Goal: Task Accomplishment & Management: Complete application form

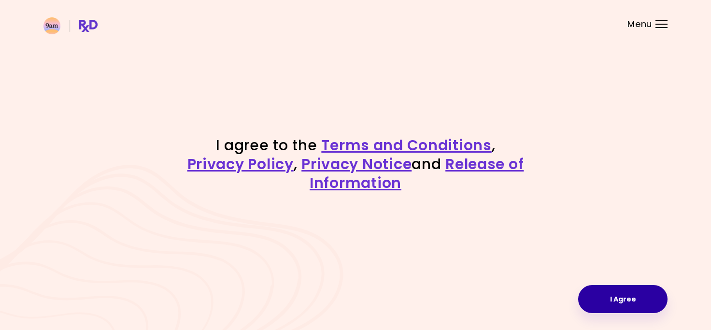
click at [628, 306] on button "I Agree" at bounding box center [622, 299] width 89 height 28
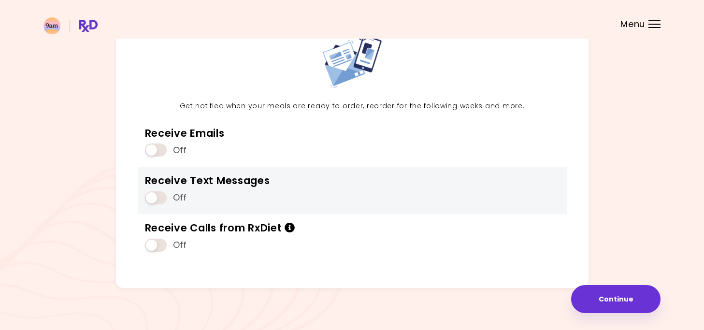
scroll to position [74, 0]
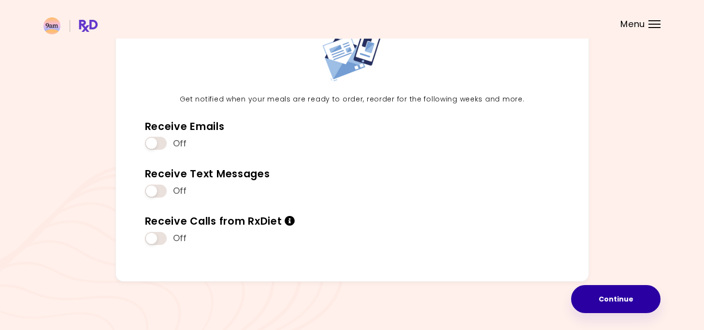
click at [624, 305] on button "Continue" at bounding box center [615, 299] width 89 height 28
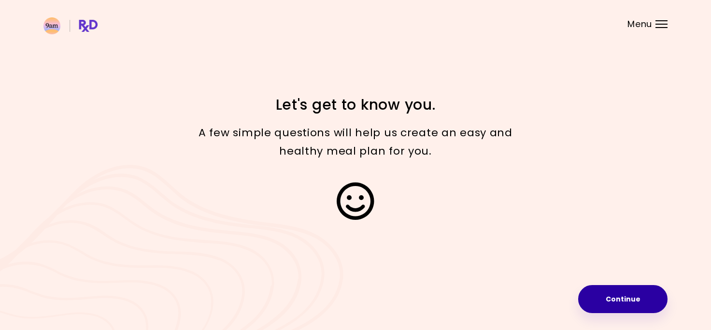
click at [617, 305] on button "Continue" at bounding box center [622, 299] width 89 height 28
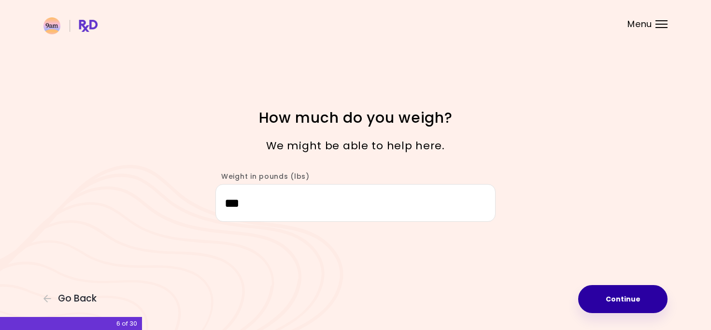
click at [617, 299] on button "Continue" at bounding box center [622, 299] width 89 height 28
select select "****"
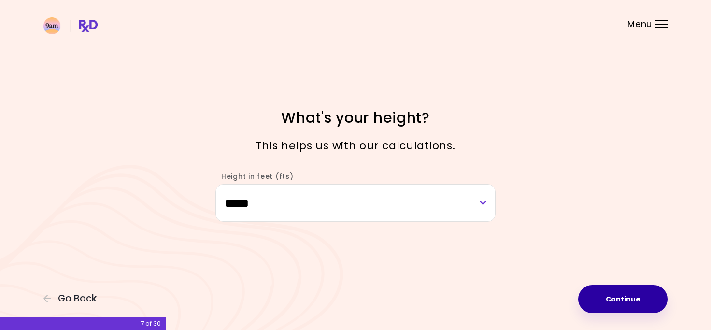
click at [618, 306] on button "Continue" at bounding box center [622, 299] width 89 height 28
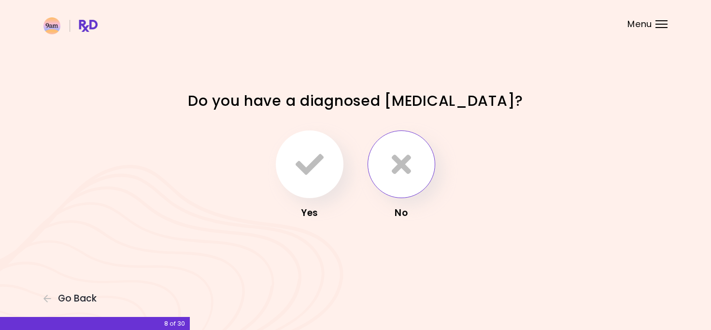
click at [392, 170] on icon "button" at bounding box center [401, 164] width 19 height 28
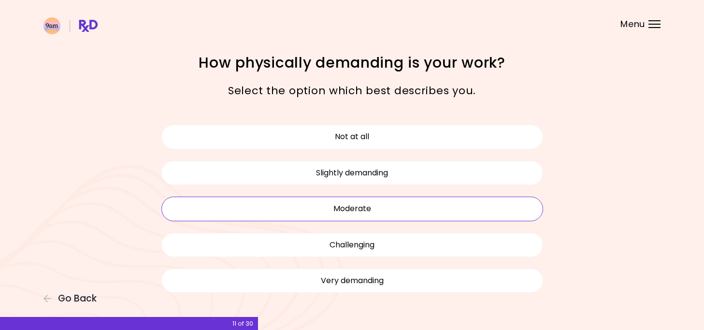
click at [334, 206] on button "Moderate" at bounding box center [352, 209] width 382 height 24
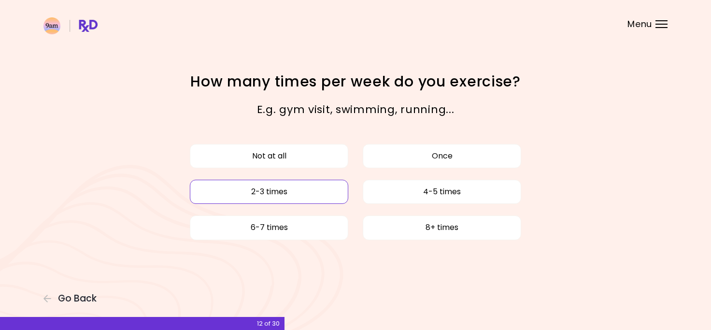
click at [284, 193] on button "2-3 times" at bounding box center [269, 192] width 158 height 24
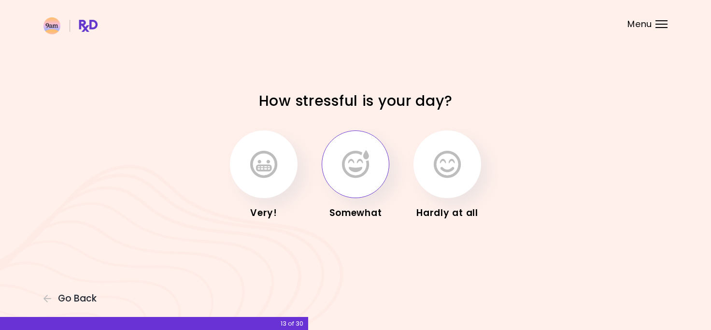
click at [367, 171] on icon "button" at bounding box center [355, 164] width 27 height 28
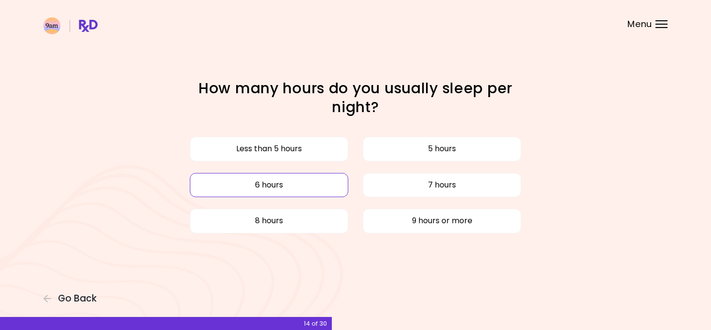
click at [272, 188] on button "6 hours" at bounding box center [269, 185] width 158 height 24
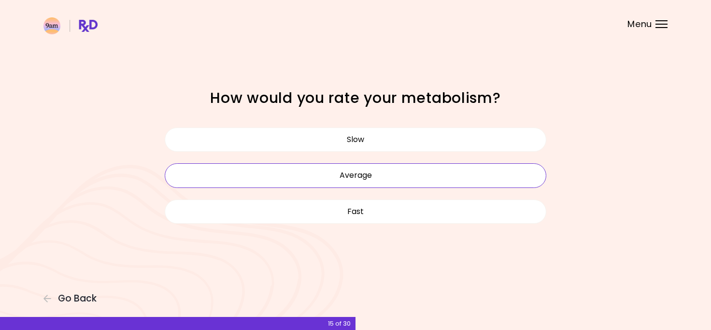
click at [388, 178] on button "Average" at bounding box center [356, 175] width 382 height 24
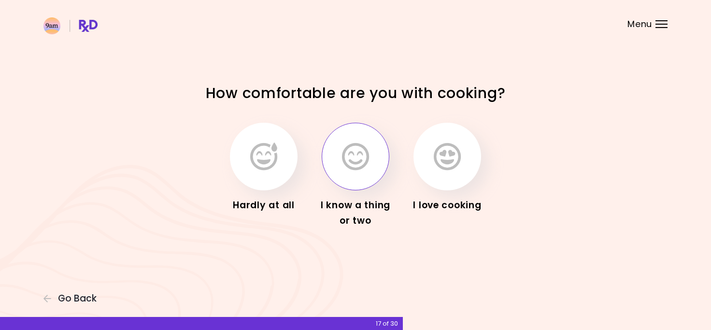
click at [359, 150] on icon "button" at bounding box center [355, 157] width 27 height 28
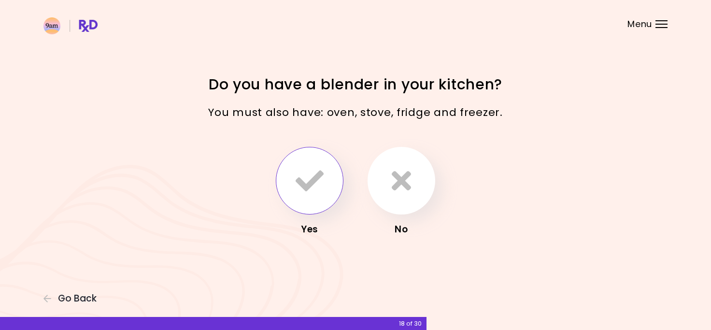
click at [311, 191] on icon "button" at bounding box center [310, 181] width 28 height 28
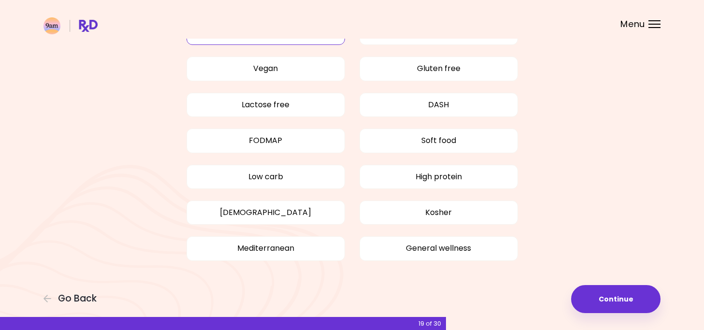
scroll to position [72, 0]
click at [265, 210] on button "[DEMOGRAPHIC_DATA]" at bounding box center [265, 212] width 158 height 24
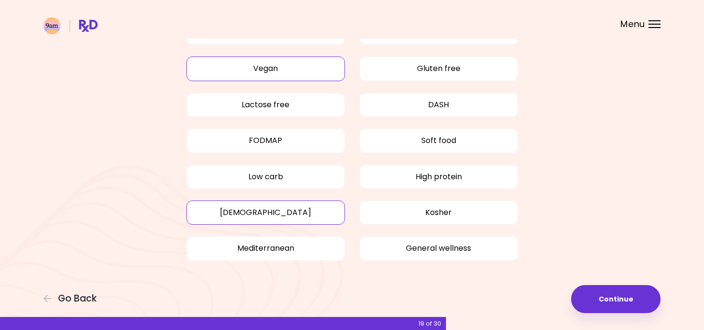
click at [284, 66] on button "Vegan" at bounding box center [265, 69] width 158 height 24
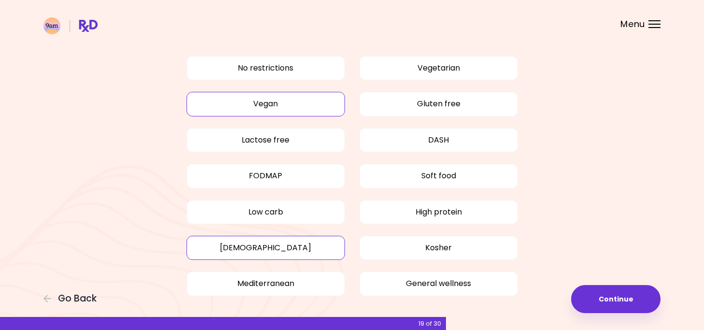
scroll to position [0, 0]
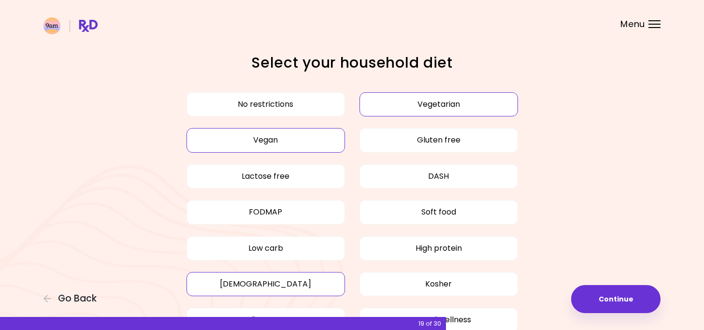
click at [472, 100] on button "Vegetarian" at bounding box center [438, 104] width 158 height 24
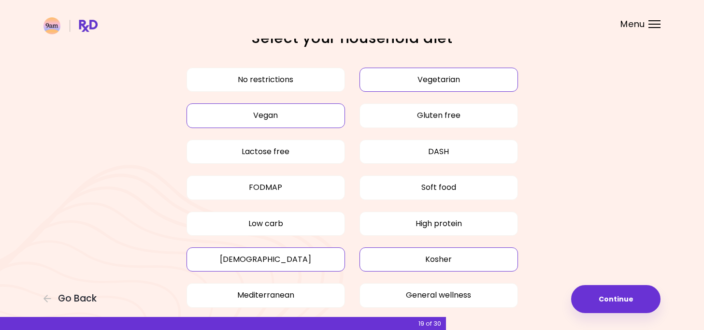
scroll to position [48, 0]
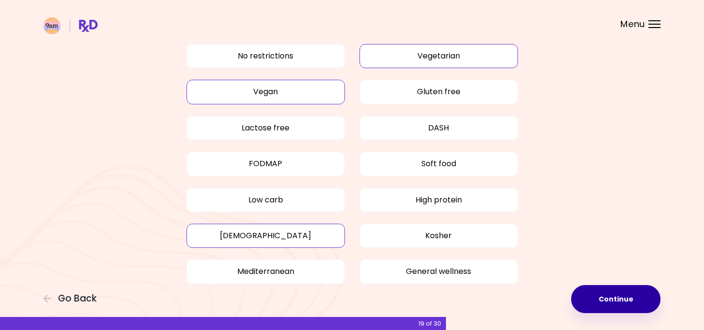
click at [595, 311] on button "Continue" at bounding box center [615, 299] width 89 height 28
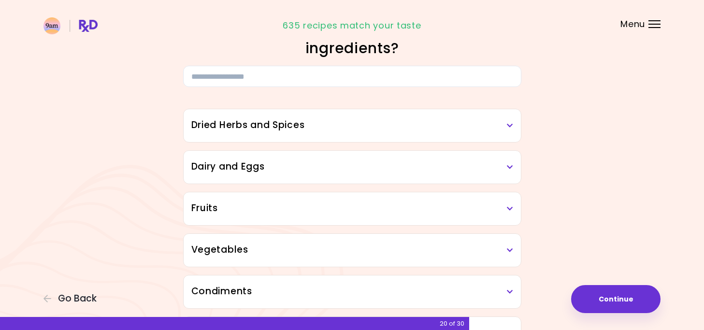
scroll to position [48, 0]
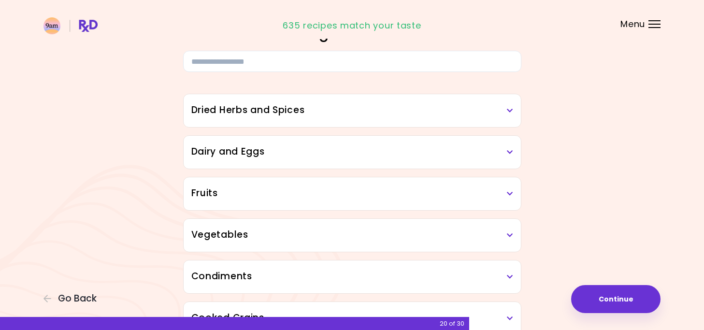
click at [313, 151] on h3 "Dairy and Eggs" at bounding box center [352, 152] width 322 height 14
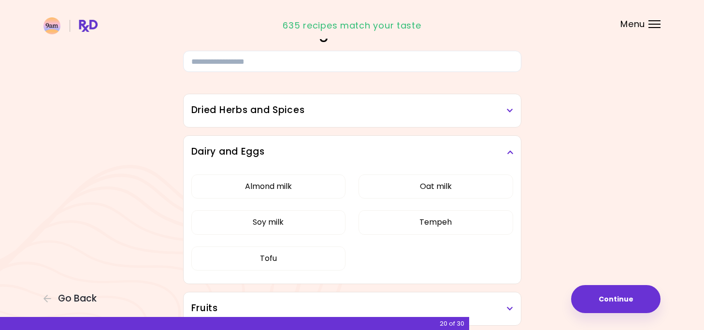
click at [337, 113] on h3 "Dried Herbs and Spices" at bounding box center [352, 110] width 322 height 14
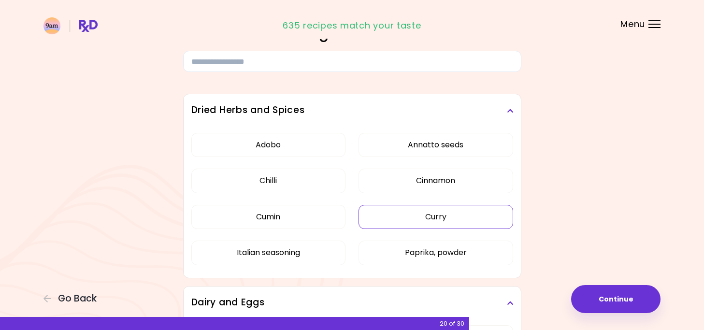
click at [458, 218] on button "Curry" at bounding box center [435, 217] width 155 height 24
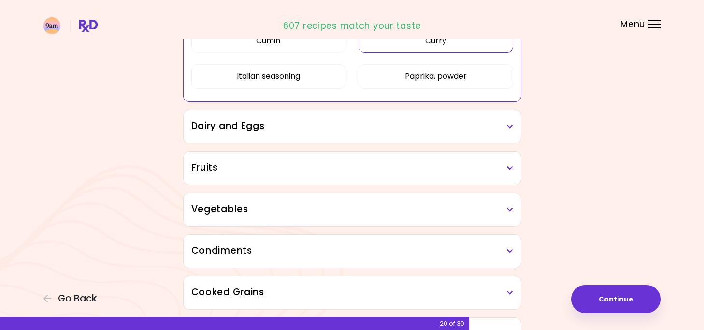
scroll to position [242, 0]
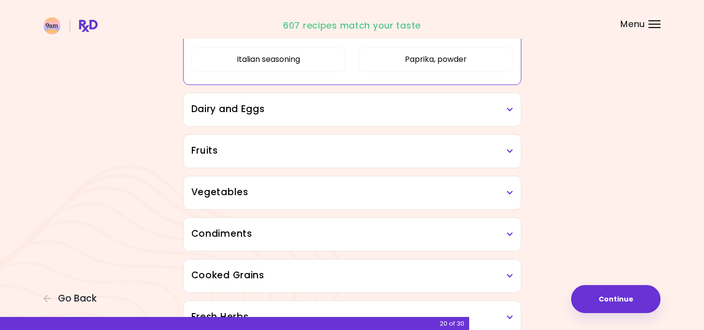
click at [491, 114] on h3 "Dairy and Eggs" at bounding box center [352, 109] width 322 height 14
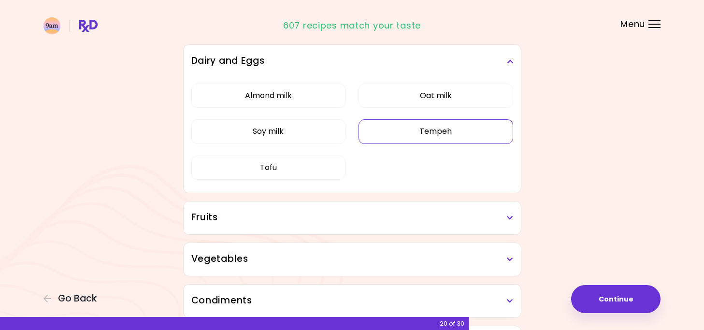
scroll to position [290, 0]
click at [473, 221] on h3 "Fruits" at bounding box center [352, 218] width 322 height 14
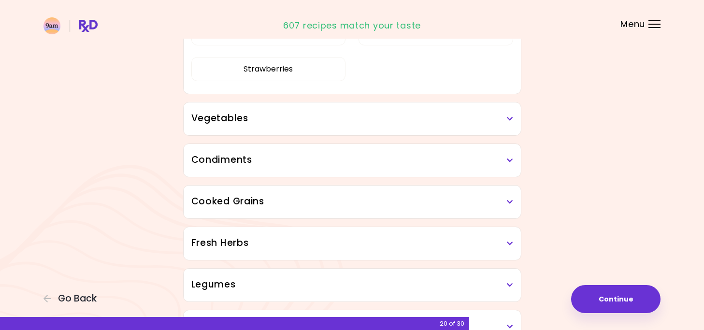
scroll to position [676, 0]
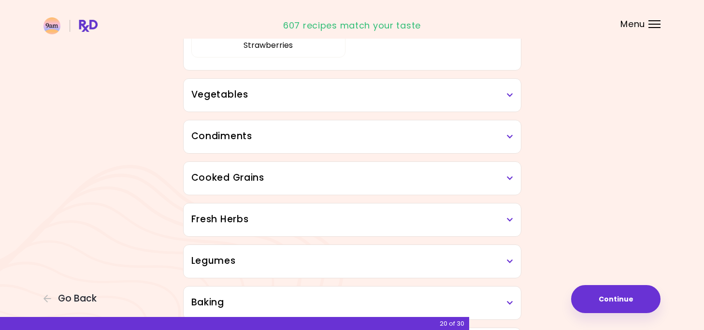
click at [468, 104] on div "Vegetables" at bounding box center [352, 95] width 337 height 33
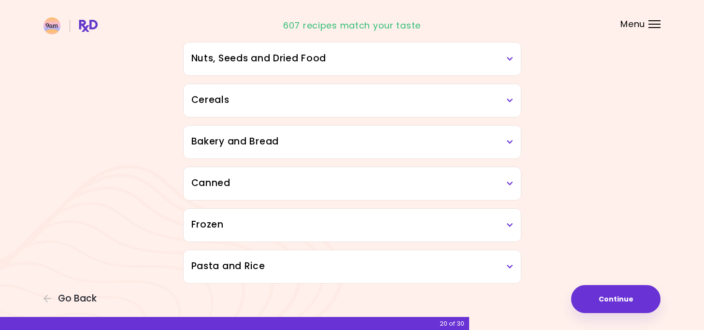
scroll to position [1545, 0]
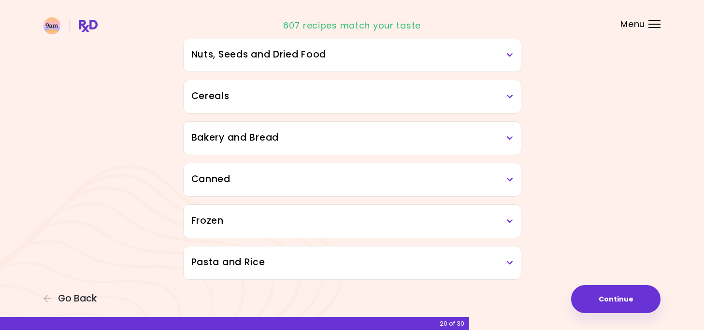
click at [422, 264] on h3 "Pasta and Rice" at bounding box center [352, 263] width 322 height 14
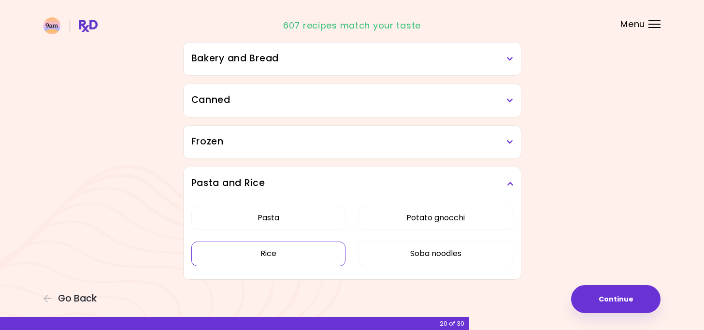
click at [285, 252] on button "Rice" at bounding box center [268, 254] width 155 height 24
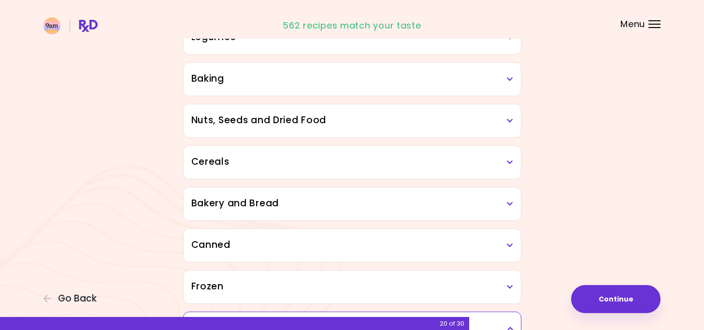
scroll to position [412, 0]
click at [265, 276] on div "Frozen" at bounding box center [352, 287] width 337 height 33
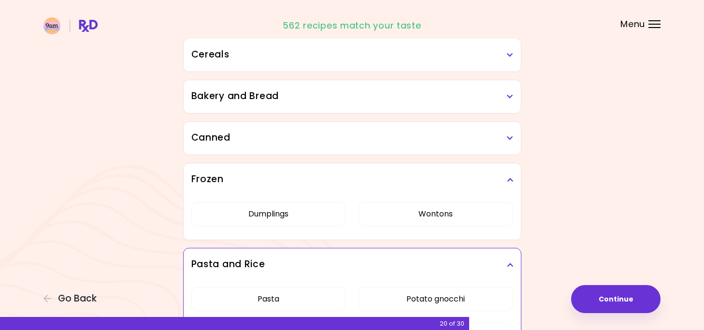
scroll to position [460, 0]
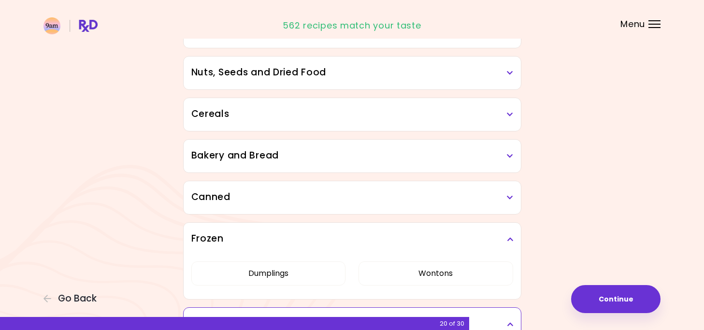
click at [305, 197] on h3 "Canned" at bounding box center [352, 197] width 322 height 14
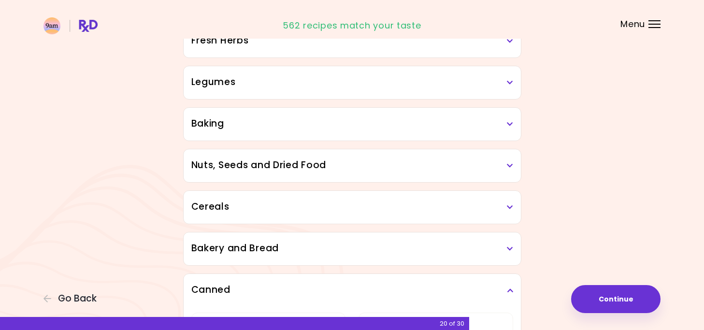
scroll to position [363, 0]
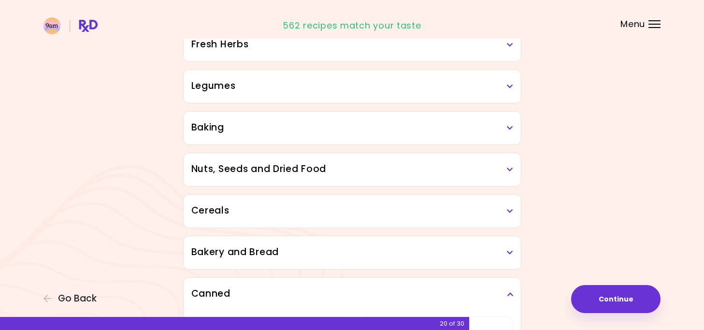
click at [278, 249] on h3 "Bakery and Bread" at bounding box center [352, 252] width 322 height 14
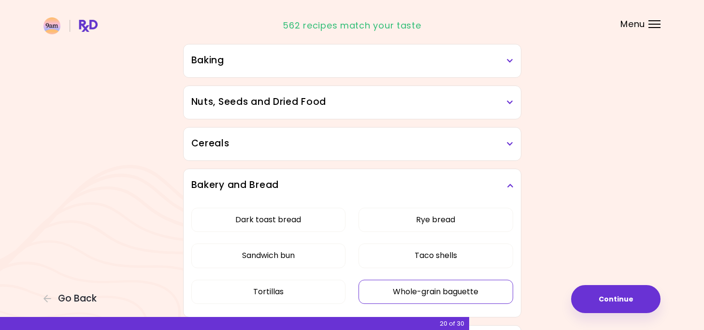
scroll to position [412, 0]
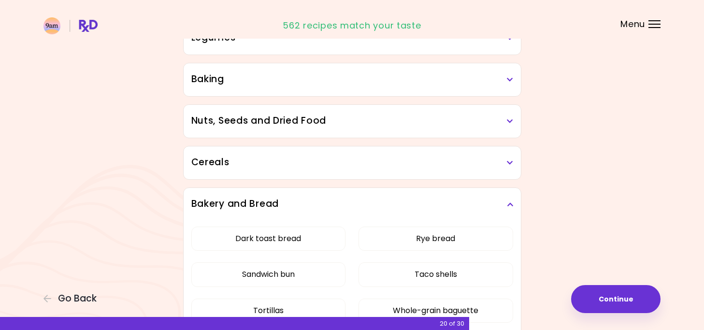
click at [339, 167] on h3 "Cereals" at bounding box center [352, 163] width 322 height 14
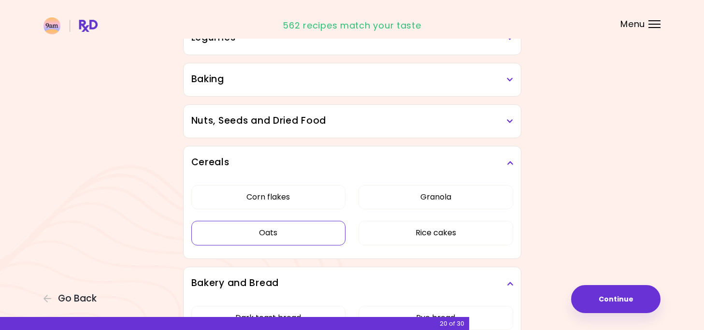
click at [295, 232] on button "Oats" at bounding box center [268, 233] width 155 height 24
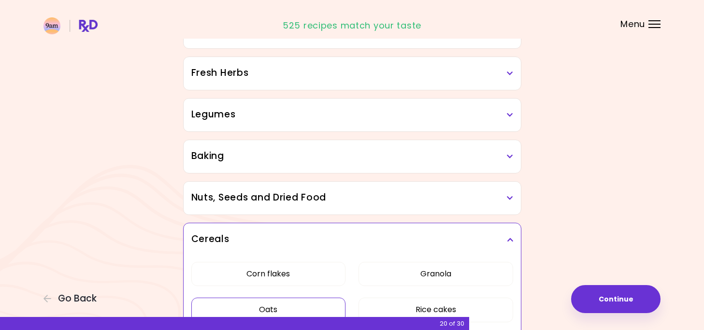
scroll to position [315, 0]
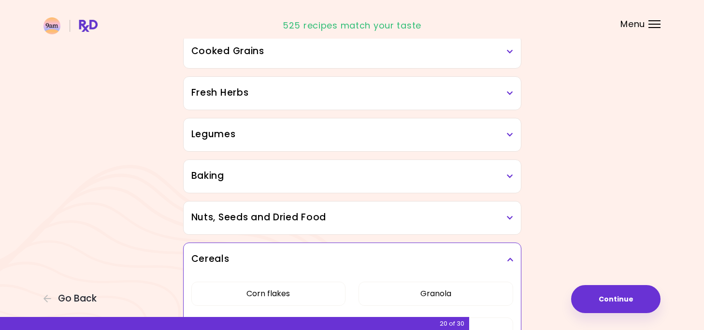
click at [329, 219] on h3 "Nuts, Seeds and Dried Food" at bounding box center [352, 218] width 322 height 14
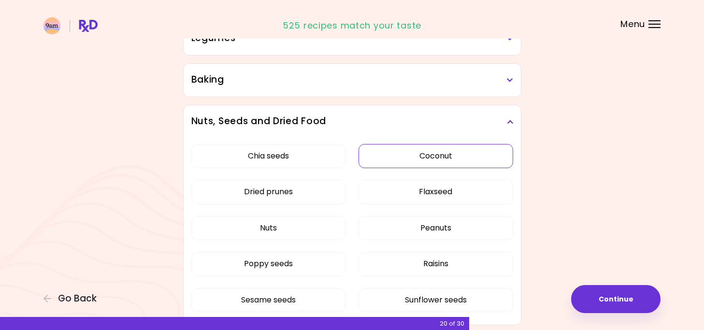
scroll to position [412, 0]
click at [452, 223] on button "Peanuts" at bounding box center [435, 227] width 155 height 24
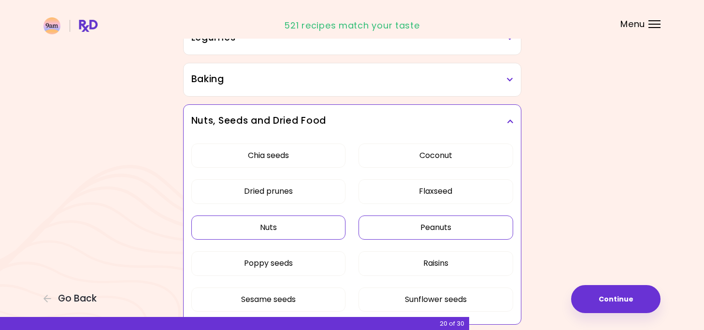
click at [265, 227] on button "Nuts" at bounding box center [268, 227] width 155 height 24
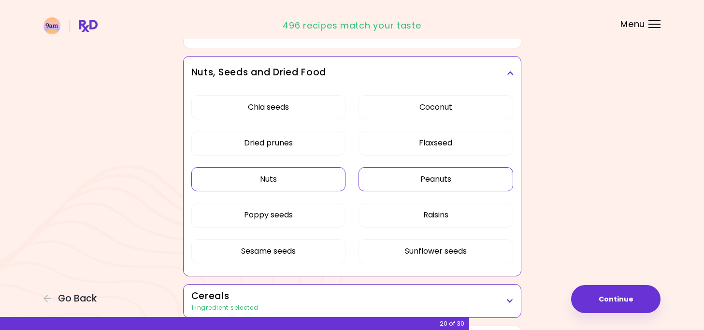
scroll to position [315, 0]
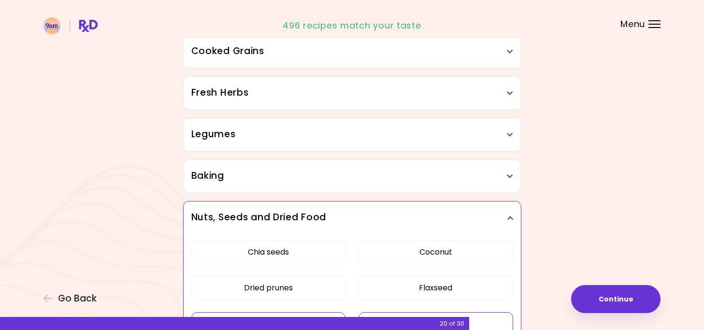
click at [242, 177] on h3 "Baking" at bounding box center [352, 176] width 322 height 14
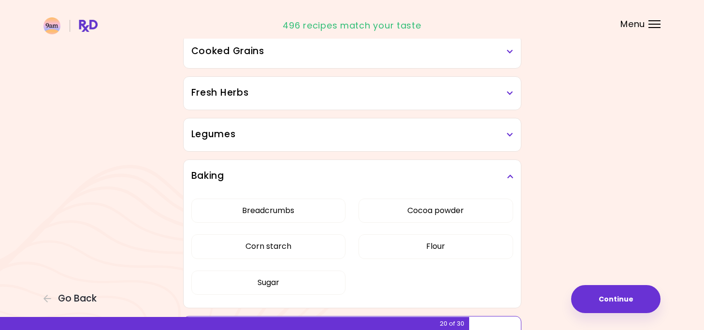
click at [295, 143] on div "Legumes" at bounding box center [352, 134] width 337 height 33
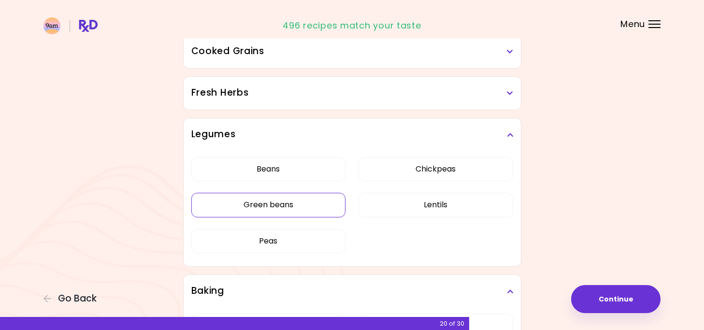
click at [283, 207] on button "Green beans" at bounding box center [268, 205] width 155 height 24
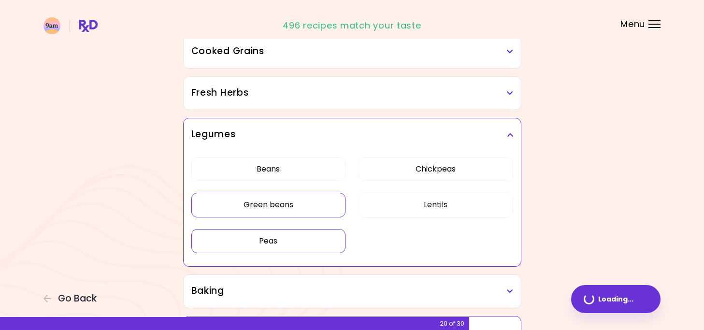
click at [278, 237] on button "Peas" at bounding box center [268, 241] width 155 height 24
click at [299, 168] on button "Beans" at bounding box center [268, 169] width 155 height 24
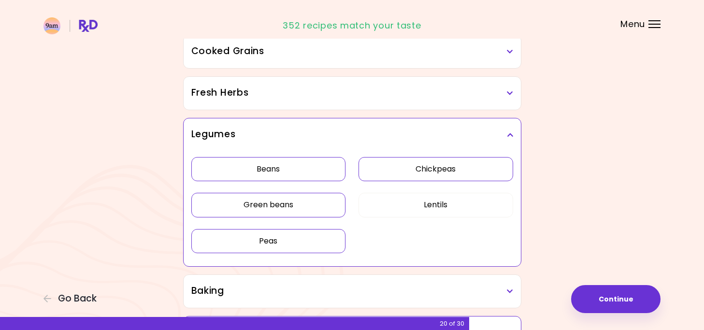
click at [464, 172] on button "Chickpeas" at bounding box center [435, 169] width 155 height 24
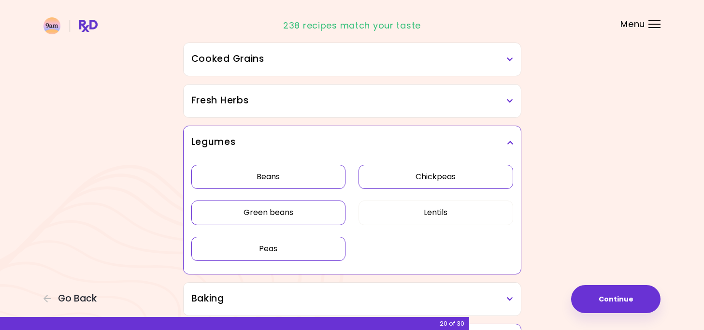
scroll to position [218, 0]
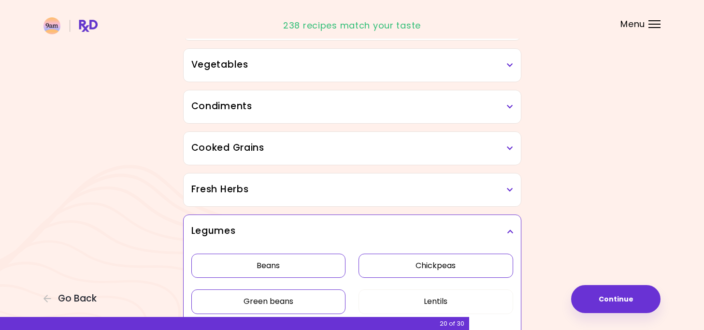
click at [295, 150] on h3 "Cooked Grains" at bounding box center [352, 148] width 322 height 14
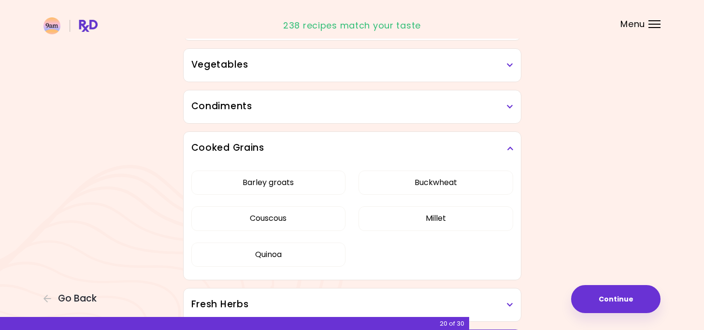
click at [288, 107] on h3 "Condiments" at bounding box center [352, 107] width 322 height 14
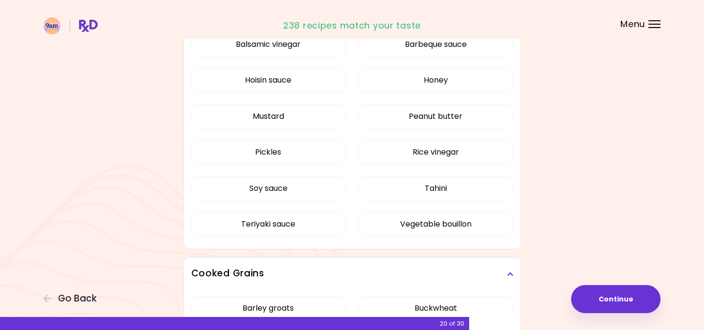
scroll to position [73, 0]
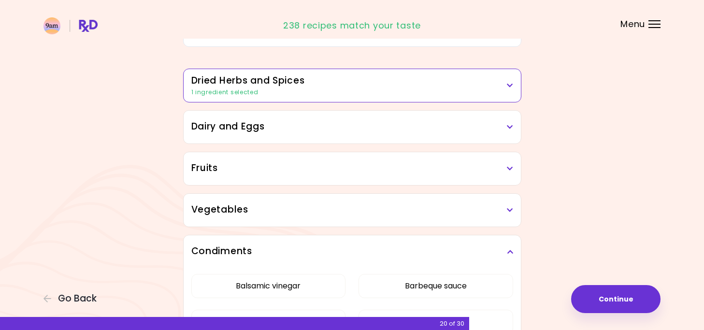
click at [271, 166] on h3 "Fruits" at bounding box center [352, 168] width 322 height 14
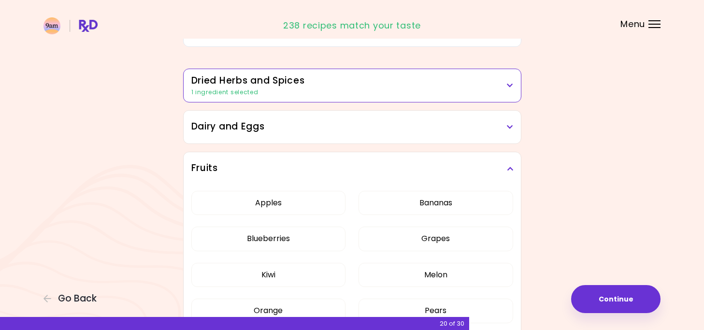
scroll to position [218, 0]
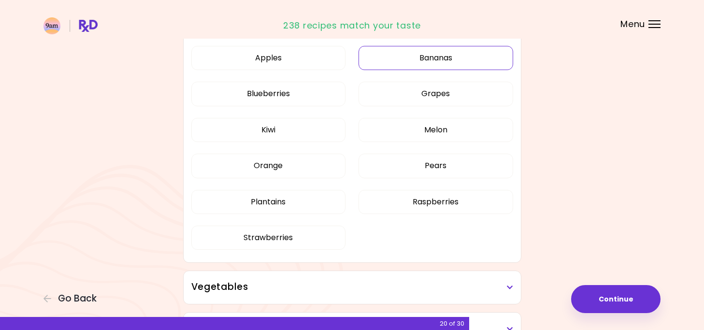
click at [454, 58] on button "Bananas" at bounding box center [435, 58] width 155 height 24
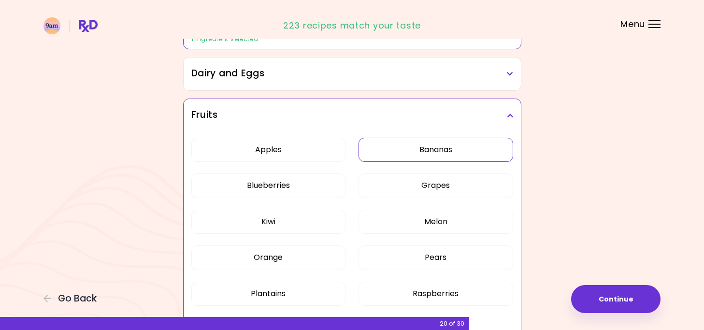
scroll to position [73, 0]
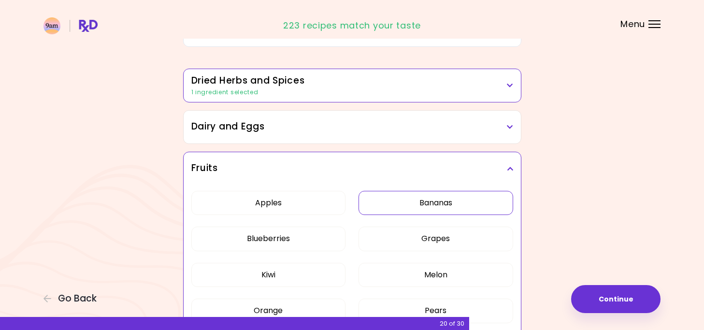
click at [282, 136] on div "Dairy and Eggs" at bounding box center [352, 127] width 337 height 33
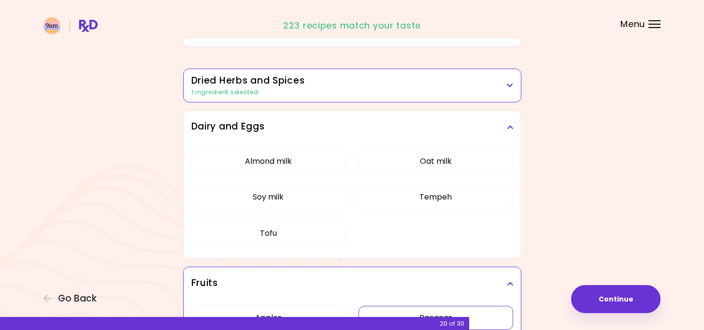
click at [329, 90] on div "1 ingredient selected" at bounding box center [352, 92] width 322 height 9
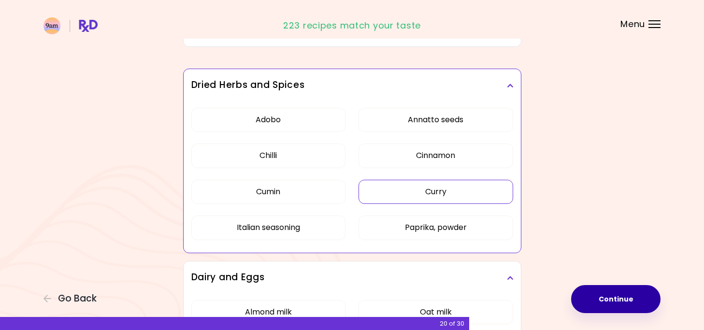
click at [612, 302] on button "Continue" at bounding box center [615, 299] width 89 height 28
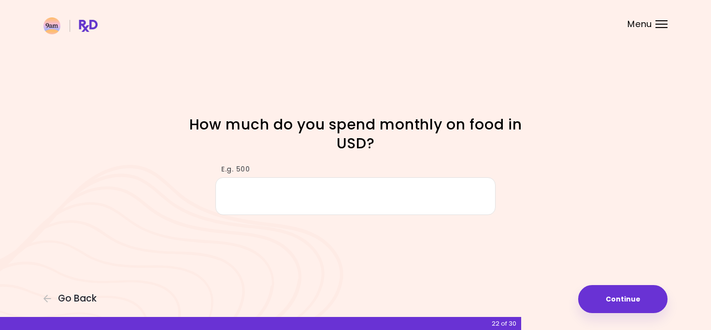
click at [331, 200] on input "E.g. 500" at bounding box center [355, 195] width 280 height 37
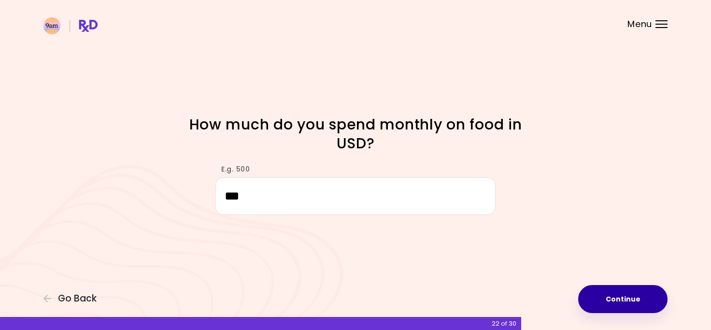
type input "***"
click at [601, 298] on button "Continue" at bounding box center [622, 299] width 89 height 28
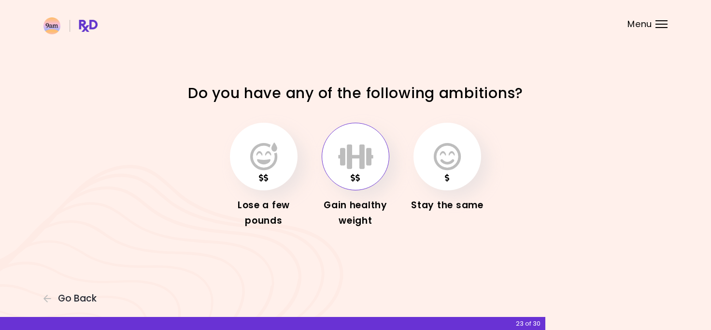
click at [355, 162] on icon "button" at bounding box center [355, 157] width 35 height 28
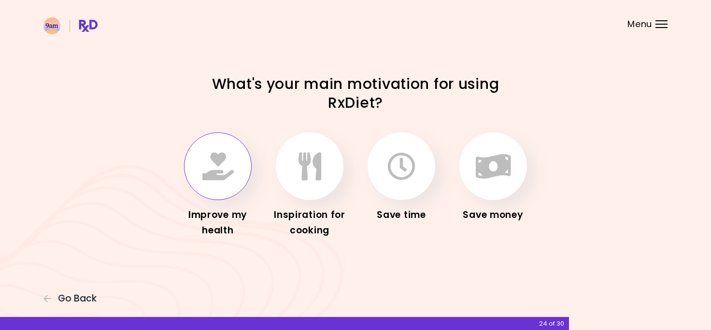
click at [227, 171] on icon "button" at bounding box center [217, 166] width 31 height 28
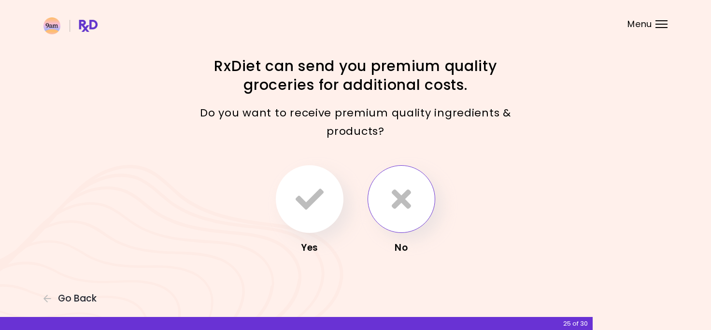
click at [415, 214] on button "button" at bounding box center [402, 199] width 68 height 68
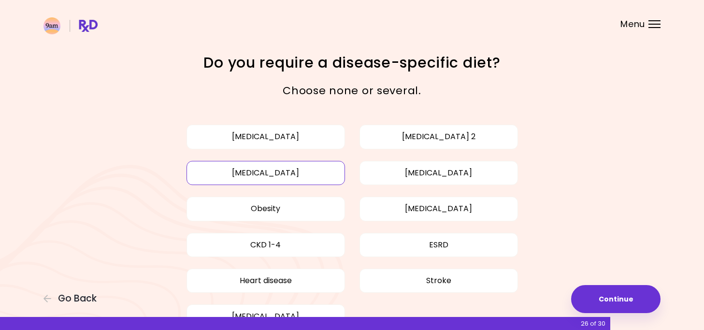
click at [299, 172] on button "[MEDICAL_DATA]" at bounding box center [265, 173] width 158 height 24
click at [310, 140] on button "[MEDICAL_DATA]" at bounding box center [265, 137] width 158 height 24
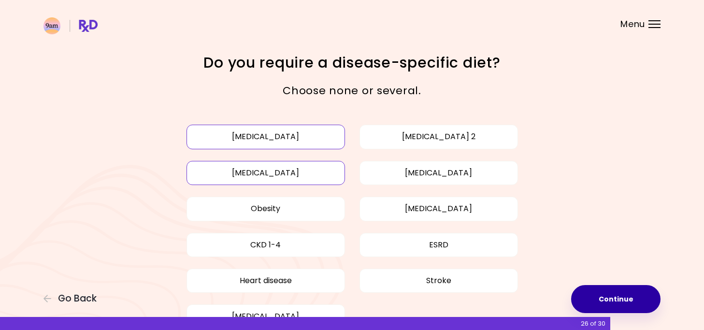
click at [614, 299] on button "Continue" at bounding box center [615, 299] width 89 height 28
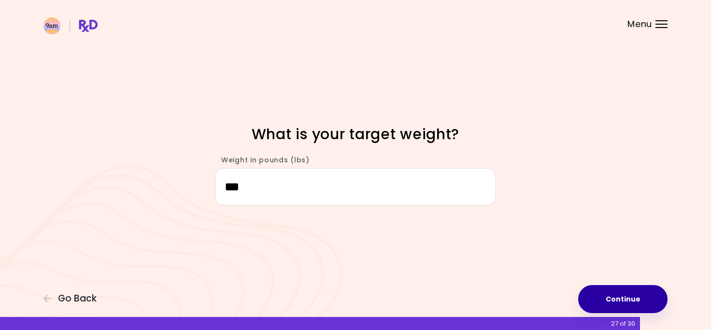
type input "***"
click at [628, 296] on button "Continue" at bounding box center [622, 299] width 89 height 28
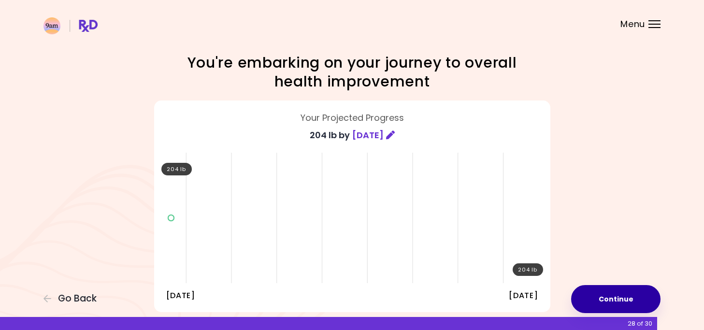
click at [632, 305] on button "Continue" at bounding box center [615, 299] width 89 height 28
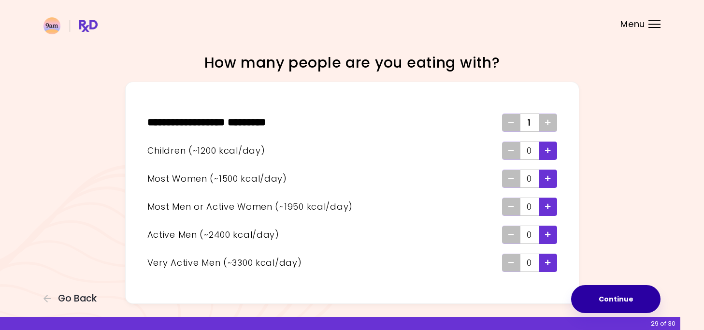
click at [628, 301] on button "Continue" at bounding box center [615, 299] width 89 height 28
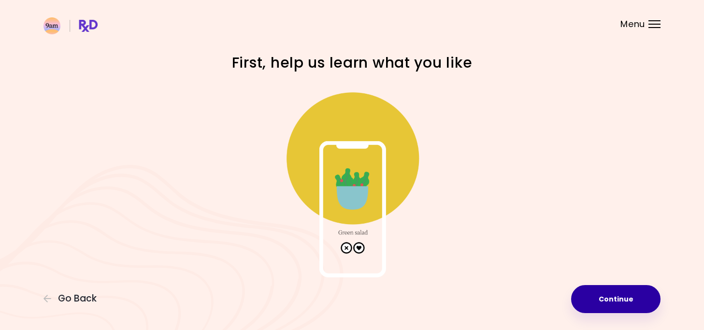
click at [628, 305] on button "Continue" at bounding box center [615, 299] width 89 height 28
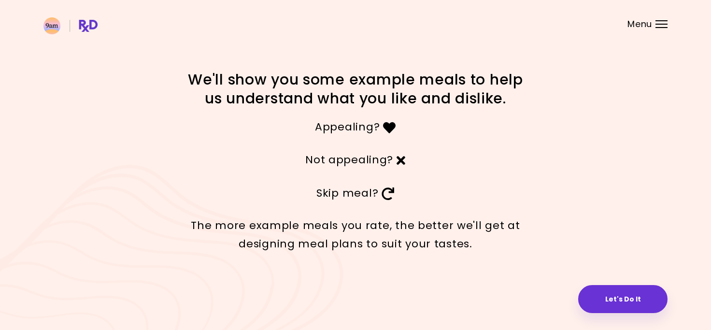
click at [350, 129] on p "Appealing?" at bounding box center [355, 126] width 338 height 18
click at [628, 295] on button "Let's Do It" at bounding box center [622, 299] width 89 height 28
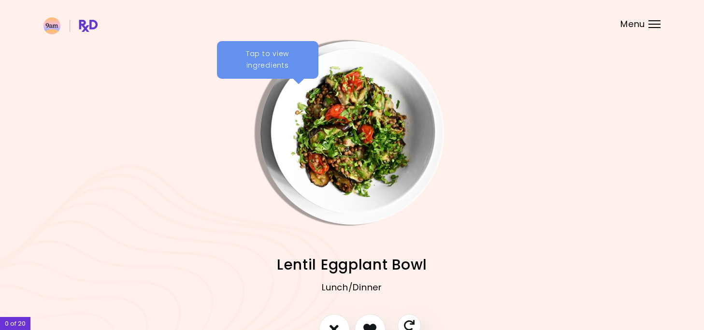
click at [280, 58] on div "Tap to view ingredients" at bounding box center [267, 60] width 101 height 38
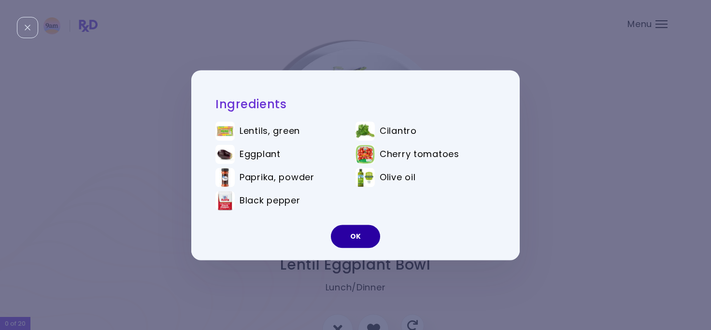
click at [358, 233] on button "OK" at bounding box center [355, 236] width 49 height 23
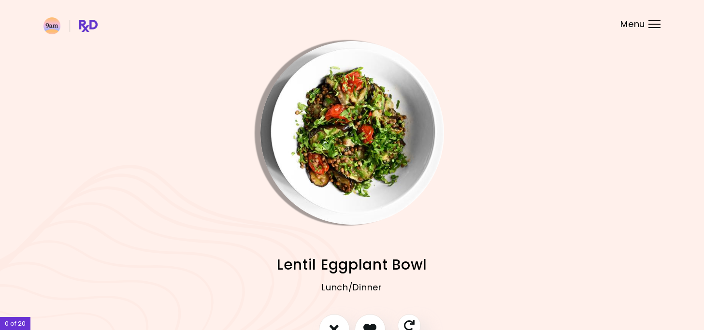
click at [360, 129] on img "Info - Lentil Eggplant Bowl" at bounding box center [352, 133] width 184 height 184
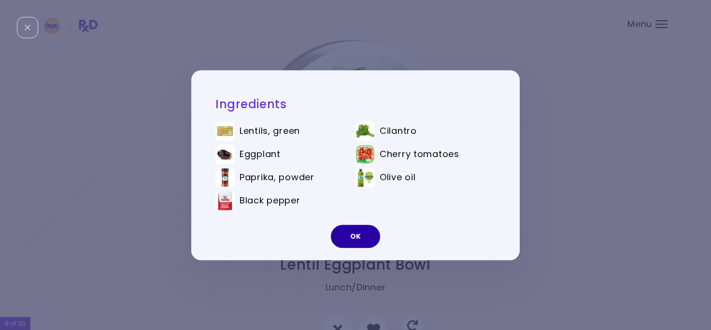
click at [362, 237] on button "OK" at bounding box center [355, 236] width 49 height 23
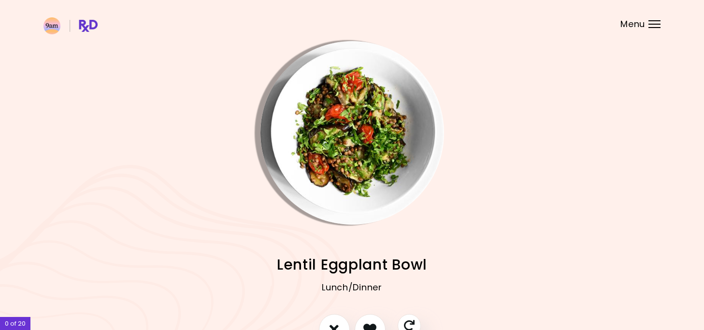
click at [637, 27] on span "Menu" at bounding box center [632, 24] width 25 height 9
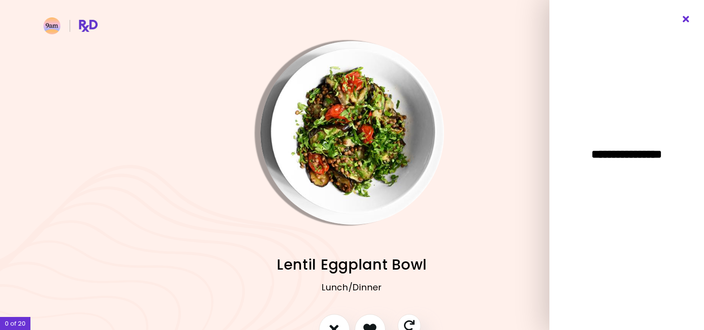
click at [686, 23] on div "**********" at bounding box center [626, 165] width 155 height 330
click at [684, 19] on icon "Close" at bounding box center [686, 19] width 9 height 7
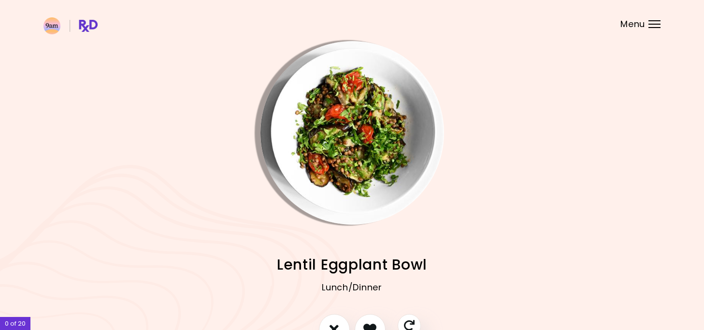
click at [458, 118] on div at bounding box center [352, 133] width 222 height 184
click at [377, 127] on img "Info - Lentil Eggplant Bowl" at bounding box center [352, 133] width 184 height 184
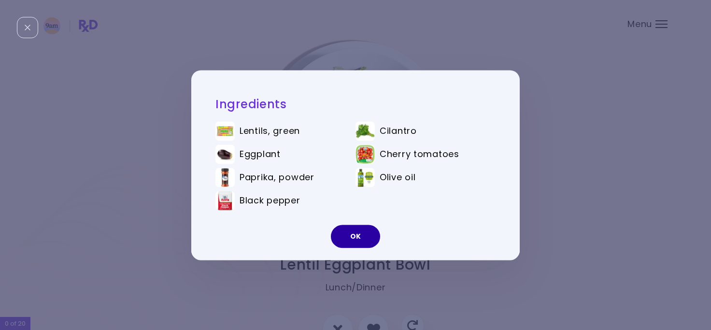
click at [372, 235] on button "OK" at bounding box center [355, 236] width 49 height 23
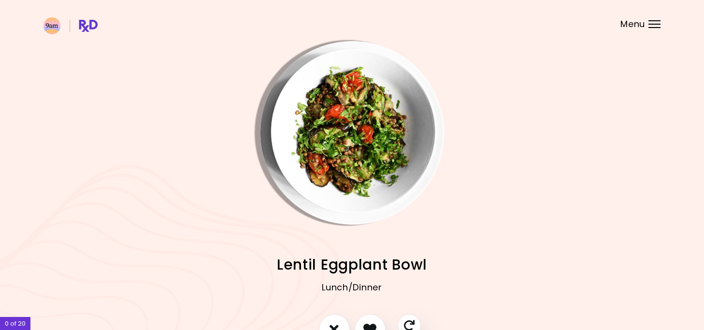
click at [620, 193] on img "Info - Tempeh Cauliflower Tacos" at bounding box center [575, 133] width 184 height 184
click at [516, 178] on img "Info - Tempeh Cauliflower Tacos" at bounding box center [575, 133] width 184 height 184
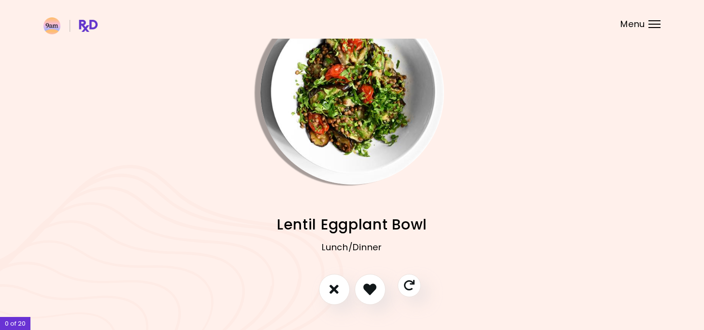
scroll to position [65, 0]
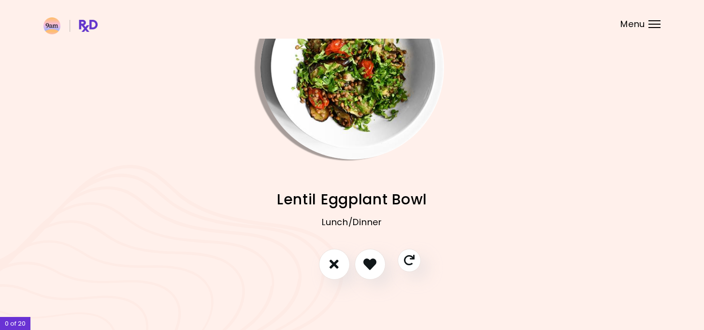
click at [651, 29] on header at bounding box center [352, 19] width 704 height 39
click at [657, 21] on div at bounding box center [654, 20] width 12 height 1
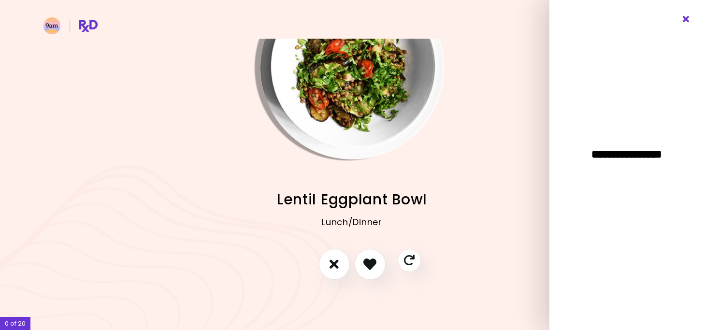
click at [682, 18] on icon "Close" at bounding box center [686, 19] width 9 height 7
